Goal: Information Seeking & Learning: Learn about a topic

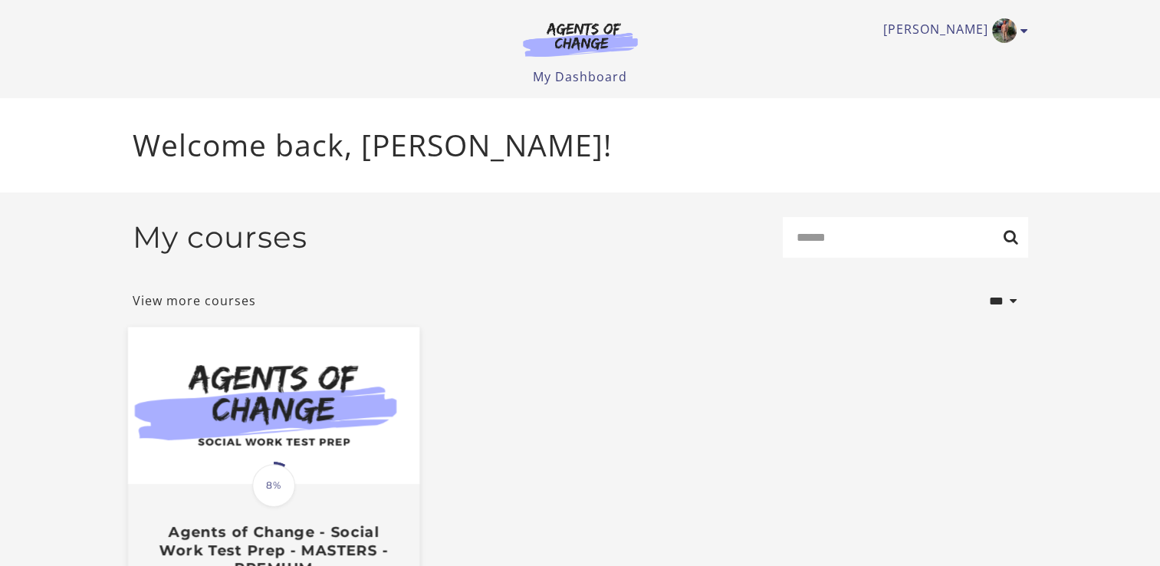
click at [222, 448] on img at bounding box center [272, 405] width 291 height 157
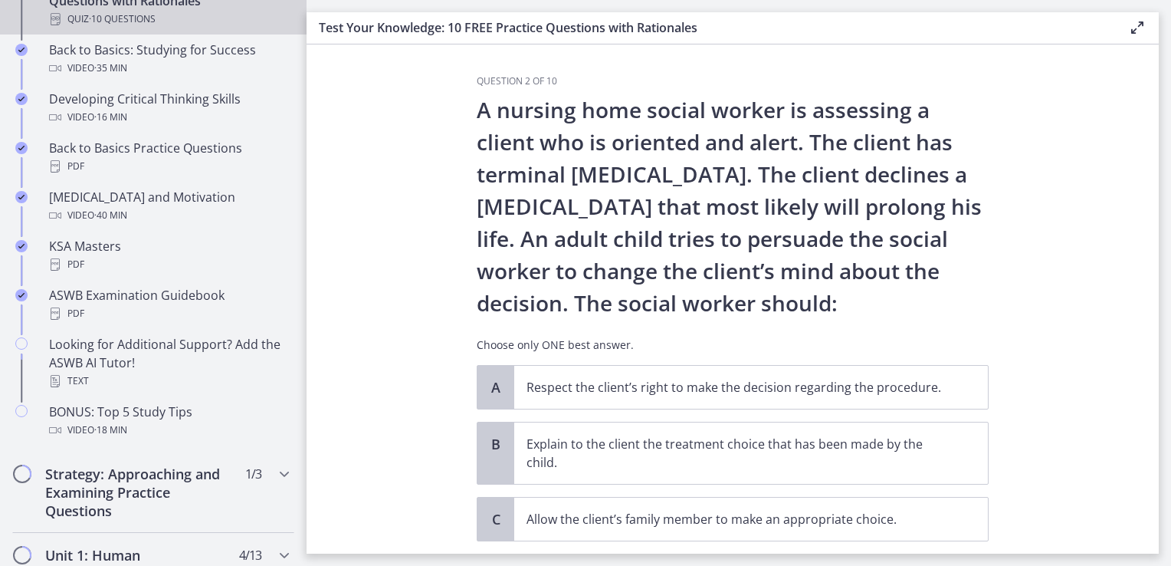
scroll to position [766, 0]
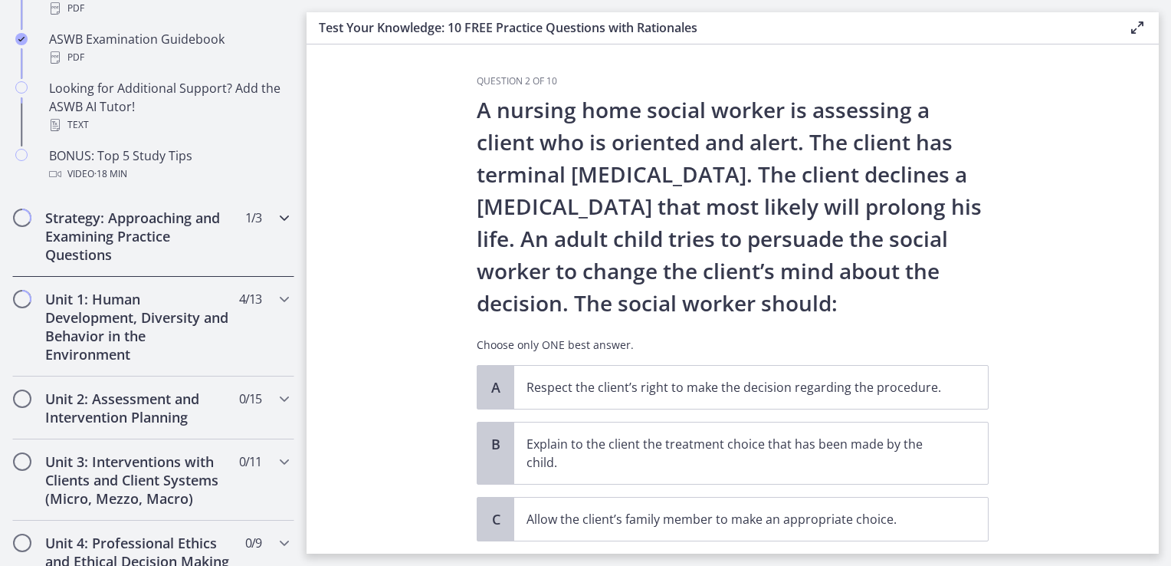
click at [275, 216] on icon "Chapters" at bounding box center [284, 217] width 18 height 18
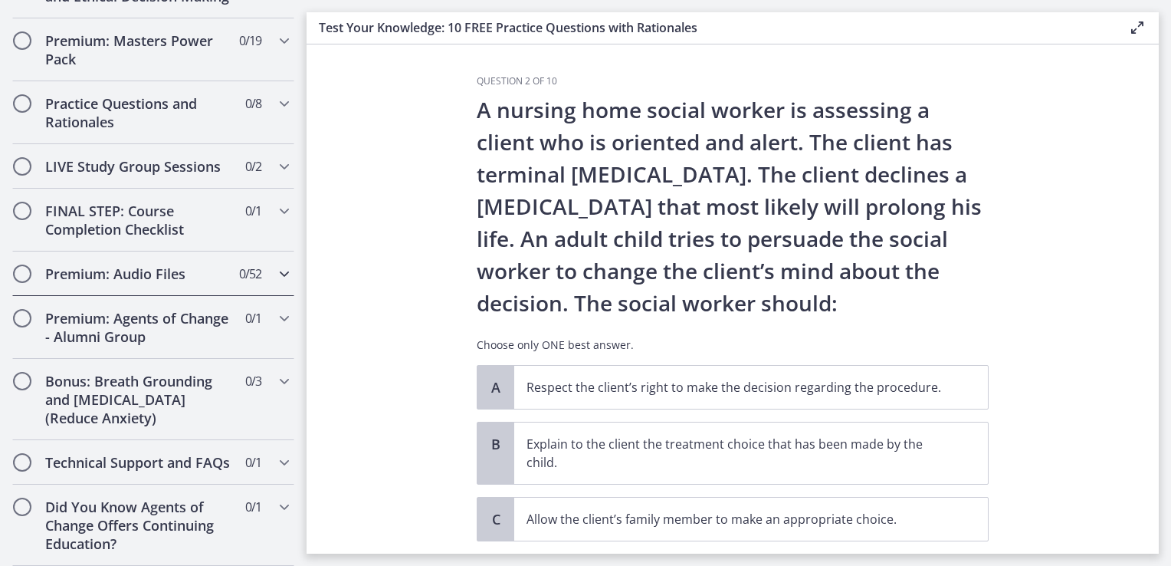
scroll to position [167, 0]
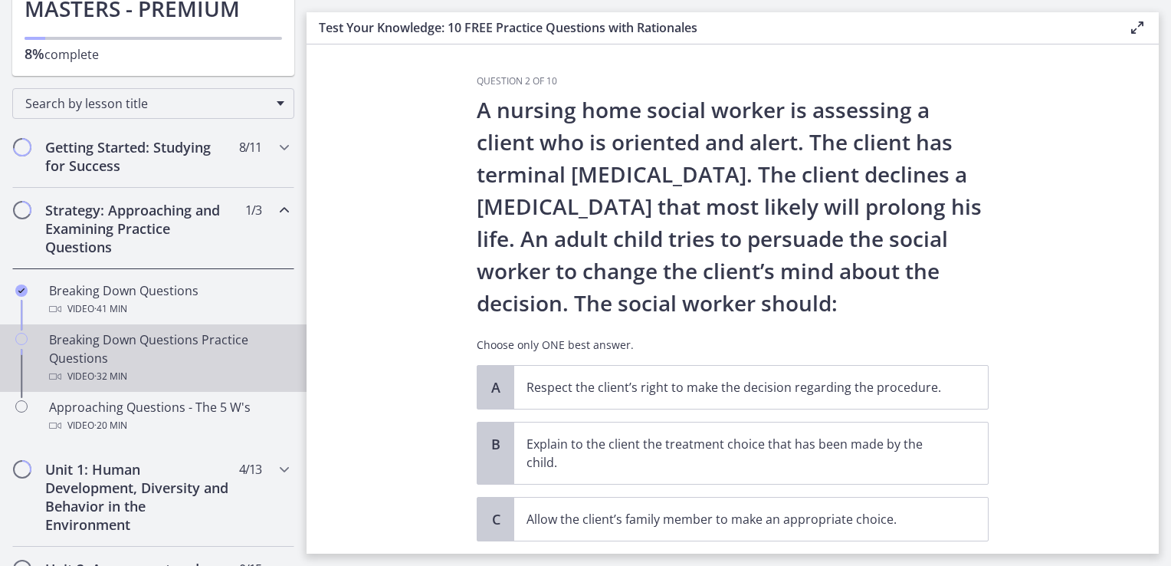
click at [170, 353] on div "Breaking Down Questions Practice Questions Video · 32 min" at bounding box center [168, 357] width 239 height 55
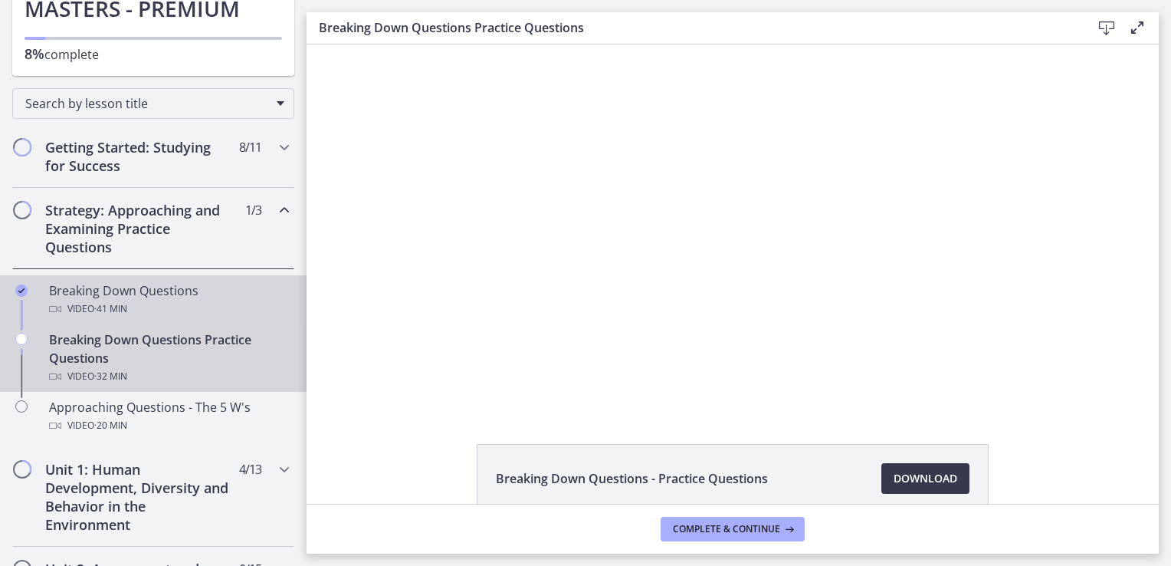
click at [185, 300] on div "Video · 41 min" at bounding box center [168, 309] width 239 height 18
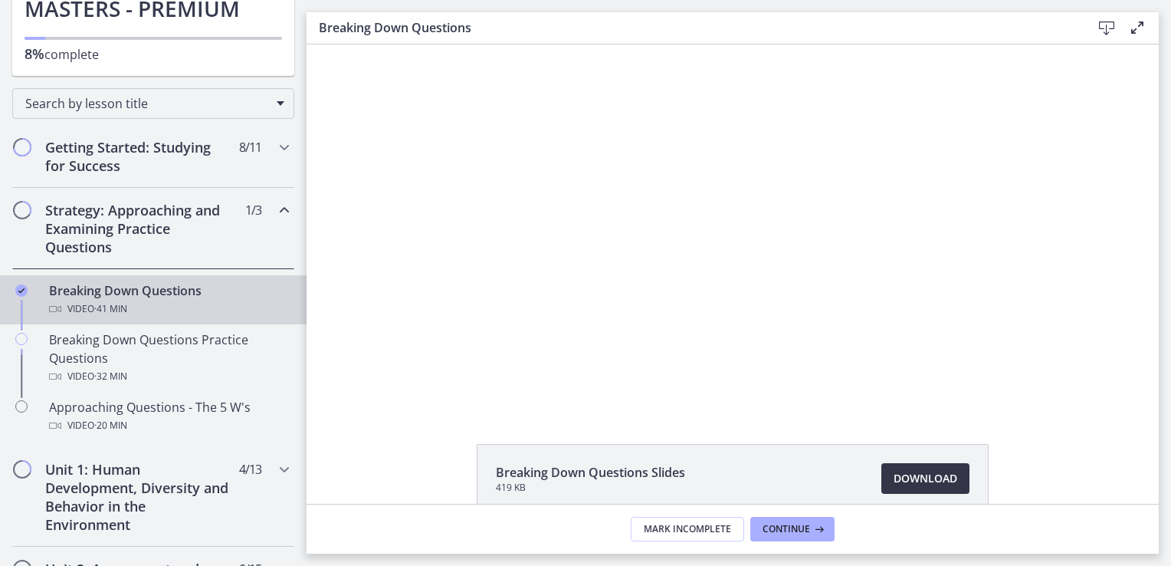
click at [920, 481] on span "Download Opens in a new window" at bounding box center [926, 478] width 64 height 18
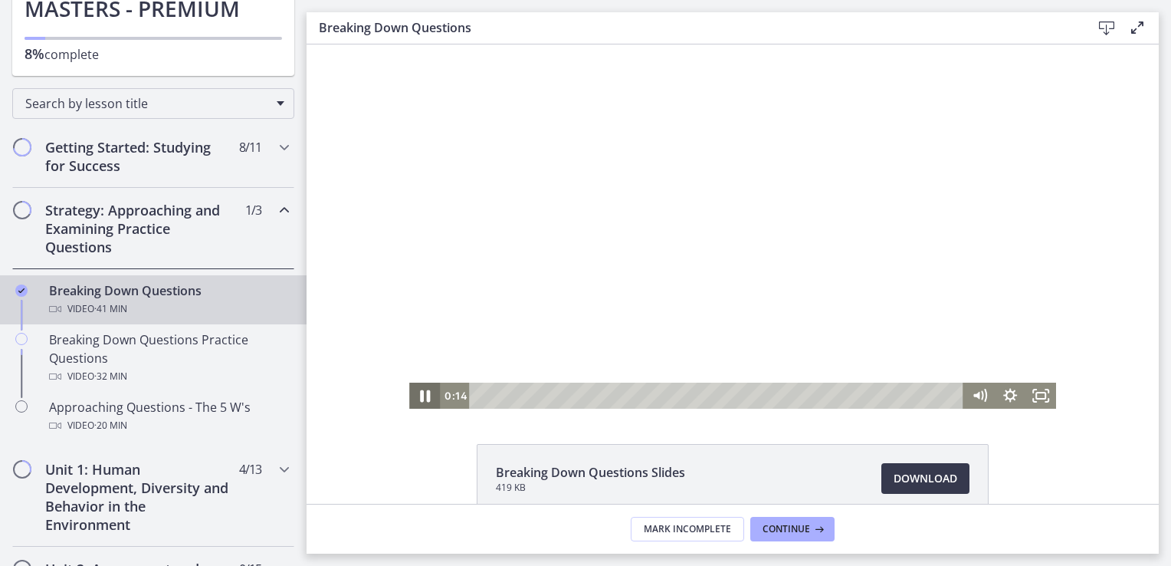
click at [422, 388] on icon "Pause" at bounding box center [424, 395] width 37 height 31
